Goal: Information Seeking & Learning: Learn about a topic

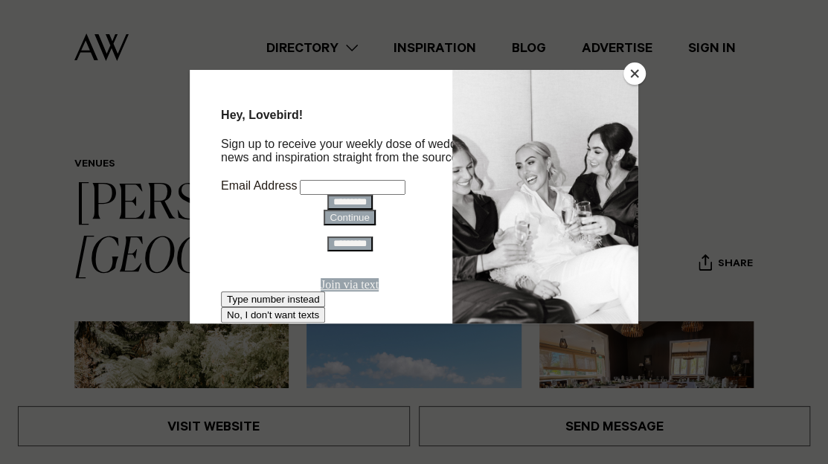
click at [642, 74] on button "Close" at bounding box center [635, 74] width 22 height 22
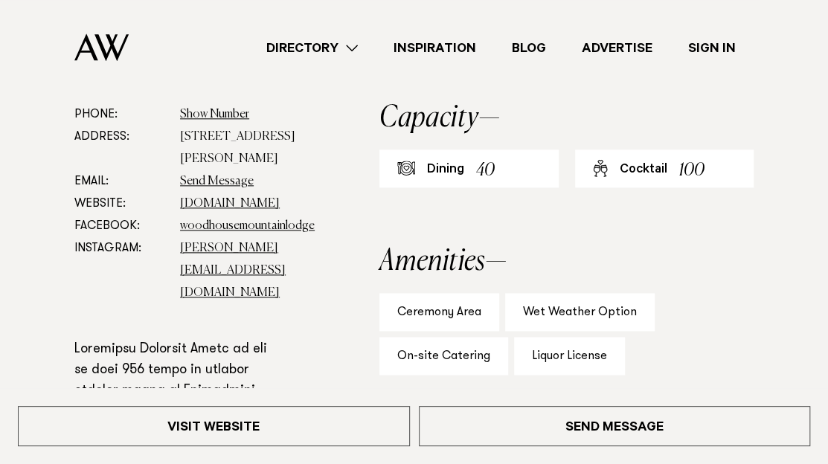
scroll to position [521, 0]
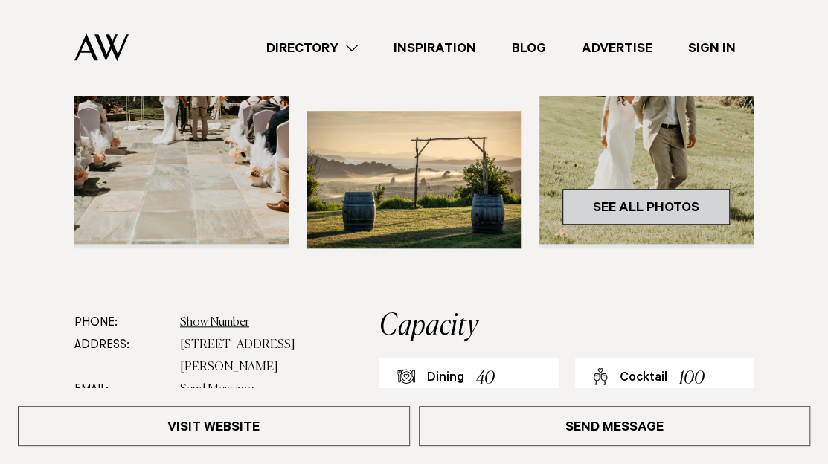
click at [627, 196] on link "See All Photos" at bounding box center [646, 207] width 167 height 36
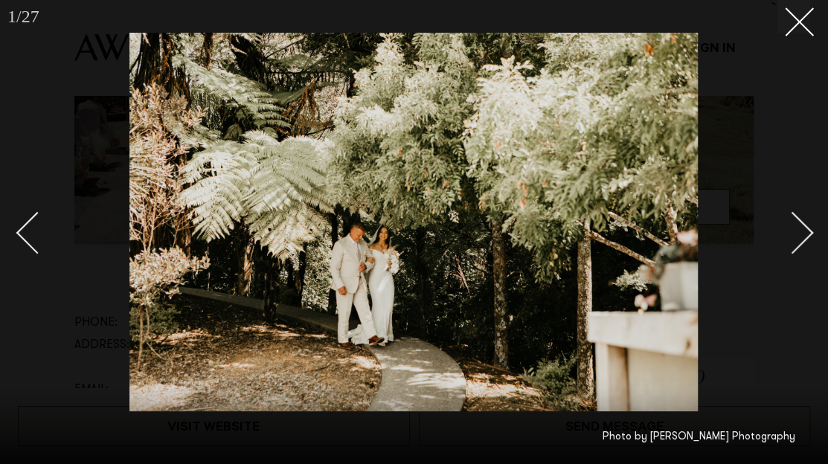
click at [786, 226] on div "Next slide" at bounding box center [793, 233] width 42 height 42
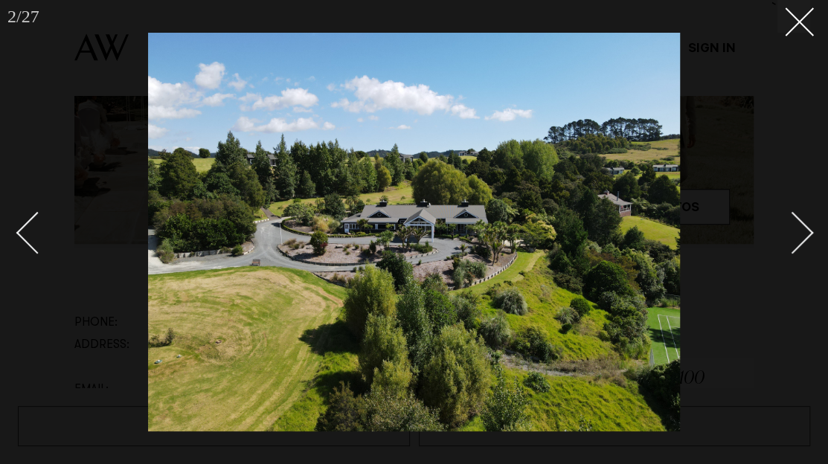
click at [787, 228] on div "Next slide" at bounding box center [793, 233] width 42 height 42
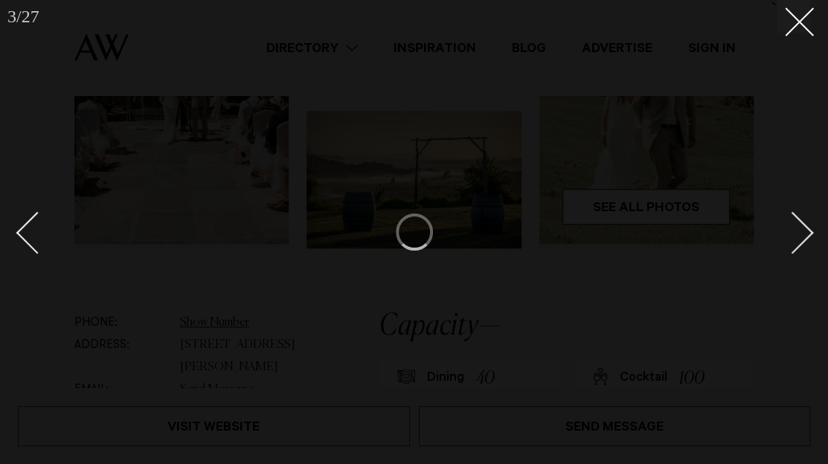
click at [789, 229] on div "Next slide" at bounding box center [793, 233] width 42 height 42
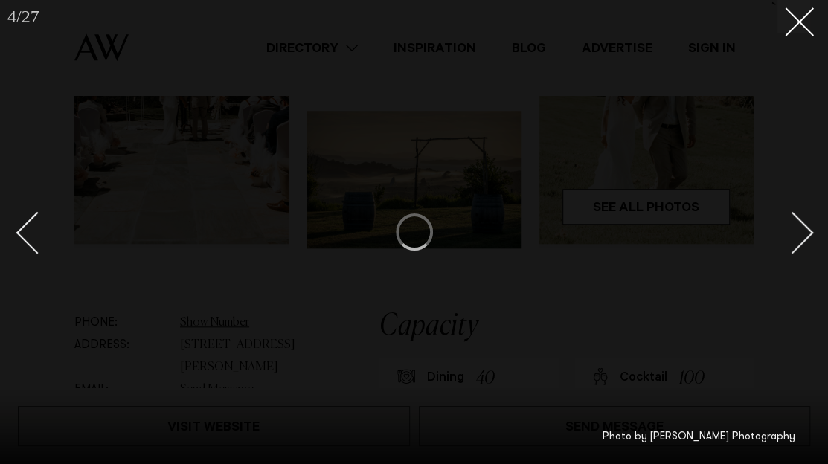
click at [805, 33] on div at bounding box center [414, 232] width 828 height 464
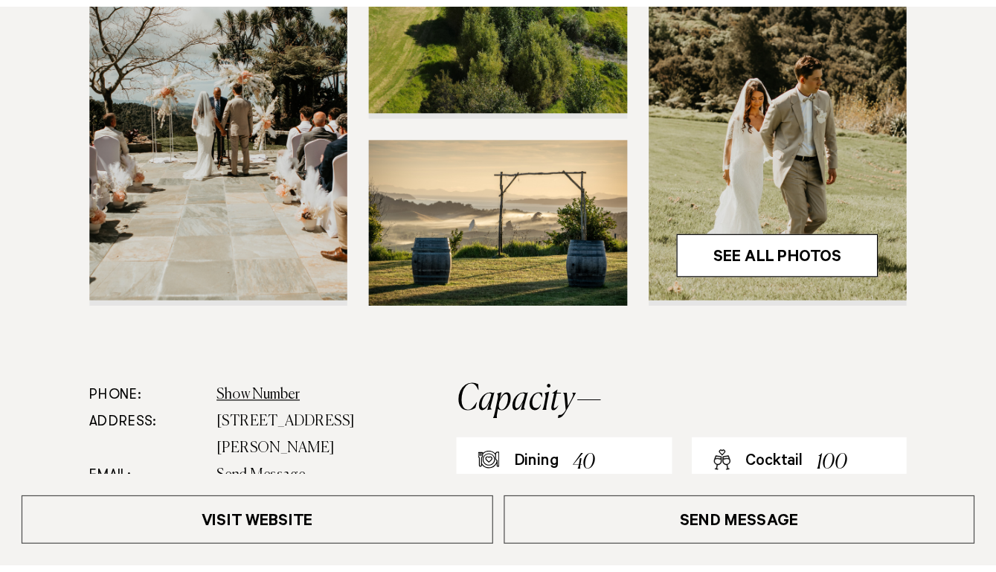
scroll to position [557, 0]
